Goal: Check status: Check status

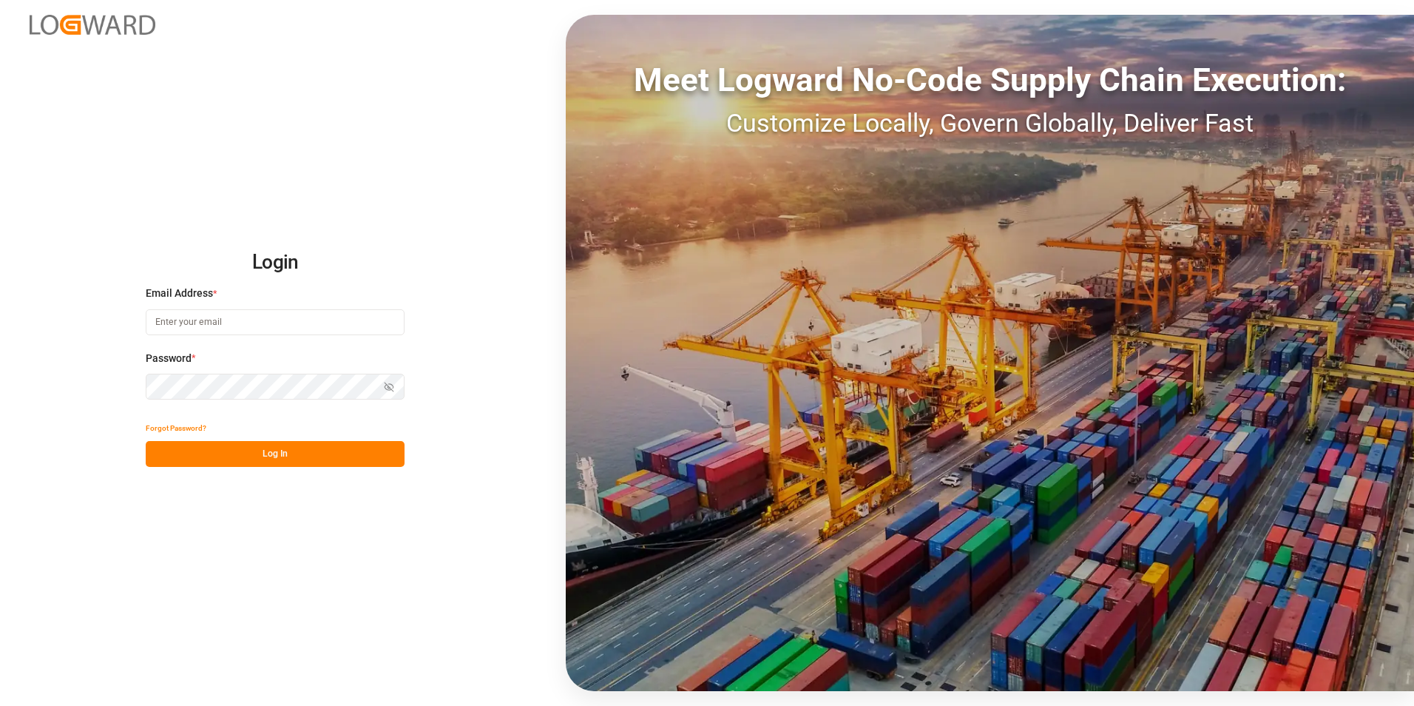
type input "[PERSON_NAME][EMAIL_ADDRESS][DOMAIN_NAME]"
click at [303, 447] on button "Log In" at bounding box center [275, 454] width 259 height 26
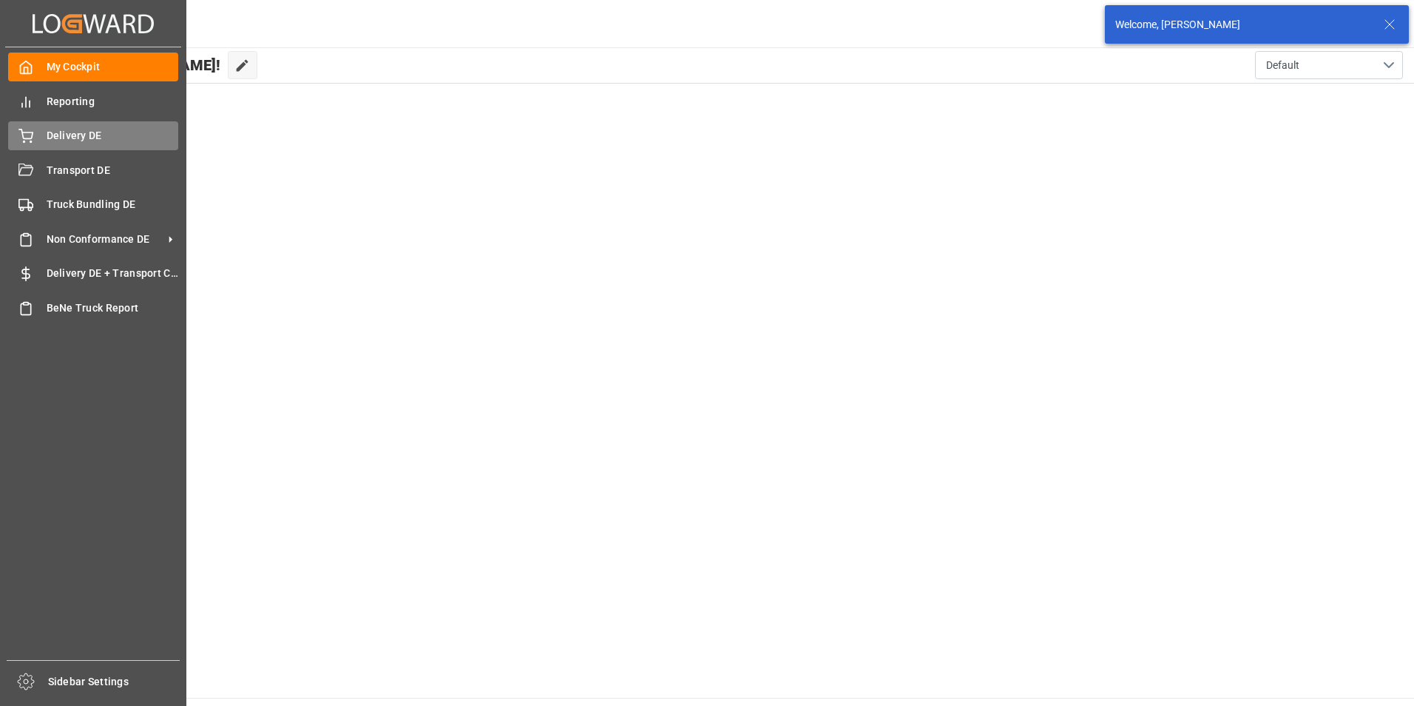
click at [61, 135] on span "Delivery DE" at bounding box center [113, 136] width 132 height 16
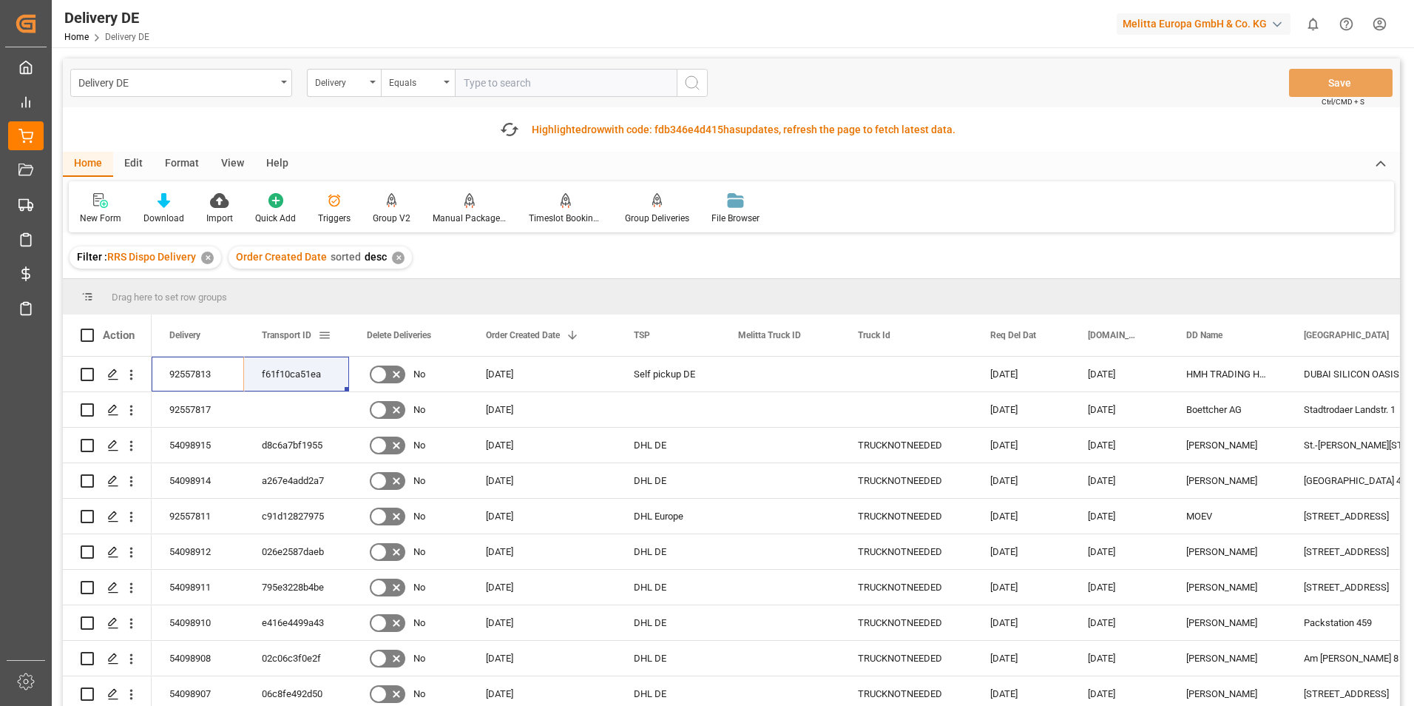
drag, startPoint x: 201, startPoint y: 324, endPoint x: 263, endPoint y: 336, distance: 62.5
click at [263, 336] on div "Action Delivery Transport ID Delete Deliveries 1 TSP" at bounding box center [731, 536] width 1337 height 445
